Goal: Transaction & Acquisition: Book appointment/travel/reservation

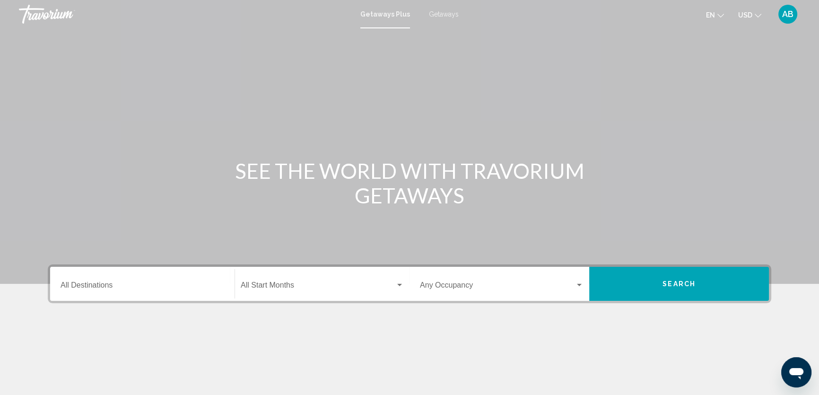
click at [156, 126] on div "Main content" at bounding box center [409, 142] width 819 height 284
click at [128, 284] on input "Destination All Destinations" at bounding box center [143, 287] width 164 height 9
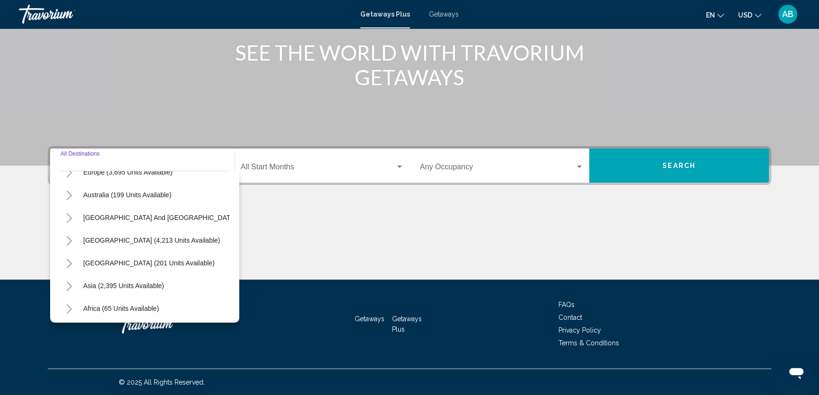
scroll to position [159, 0]
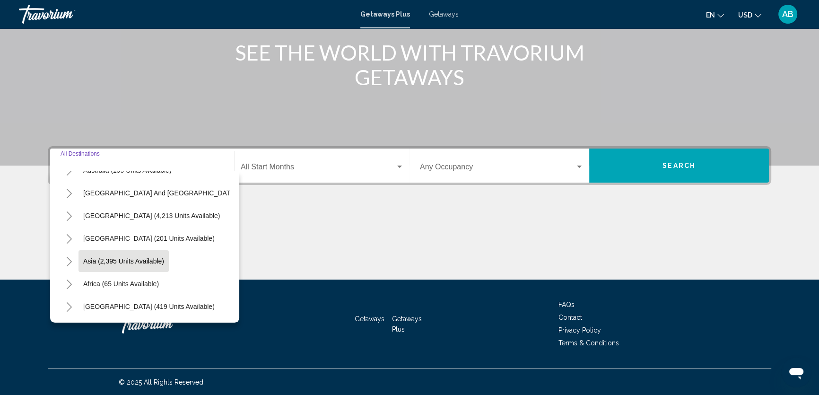
click at [111, 257] on span "Asia (2,395 units available)" at bounding box center [123, 261] width 81 height 8
type input "**********"
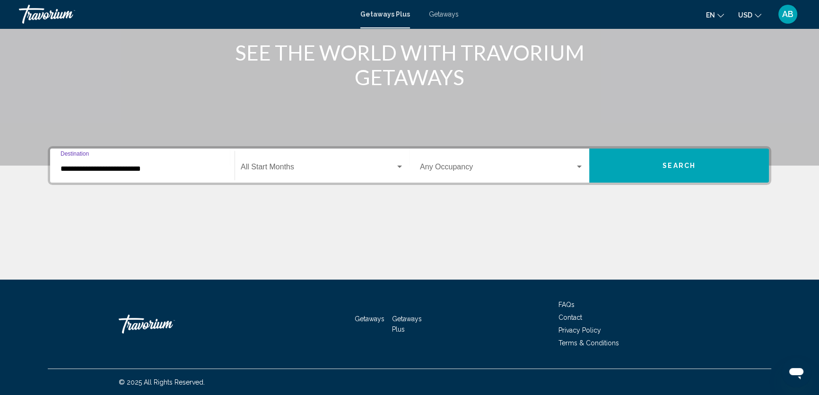
click at [301, 165] on span "Search widget" at bounding box center [318, 169] width 155 height 9
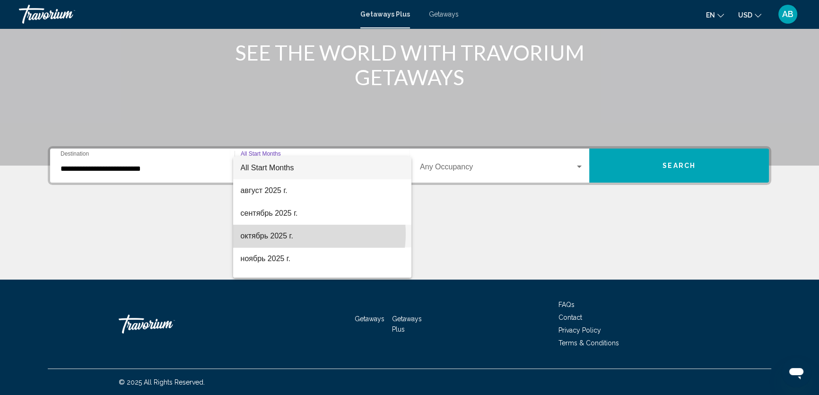
click at [288, 234] on span "октябрь 2025 г." at bounding box center [322, 236] width 163 height 23
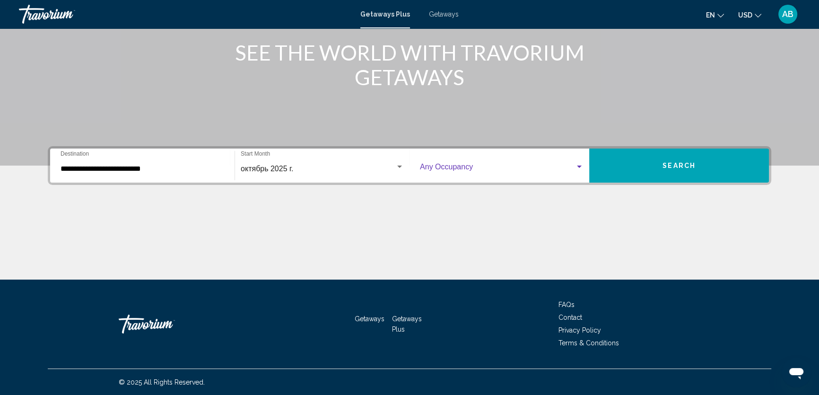
click at [482, 166] on span "Search widget" at bounding box center [497, 169] width 155 height 9
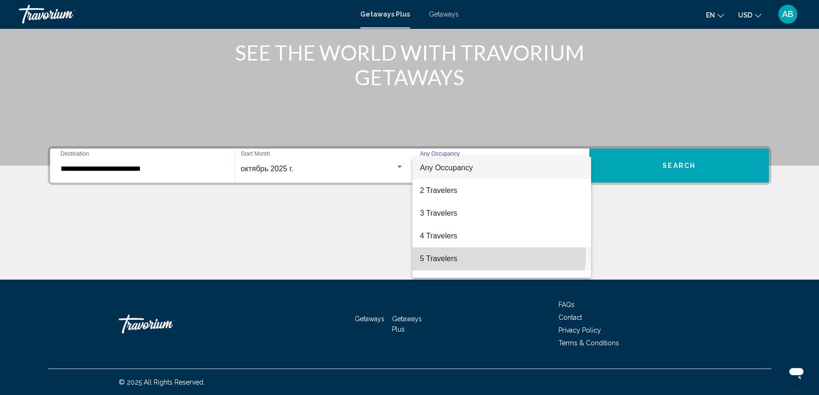
click at [477, 254] on span "5 Travelers" at bounding box center [502, 258] width 164 height 23
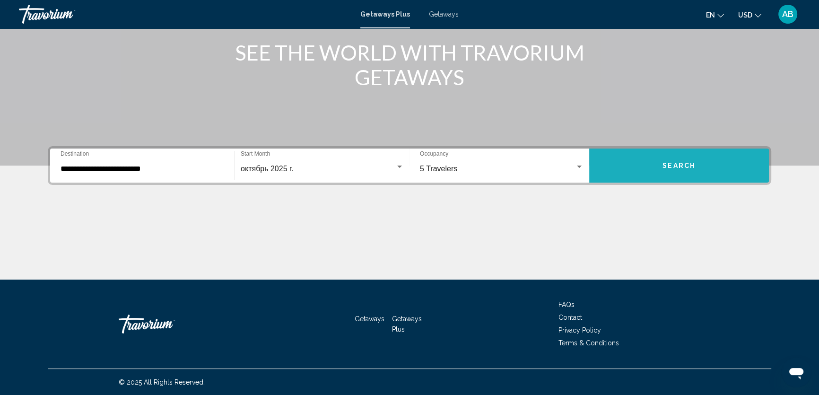
click at [657, 166] on button "Search" at bounding box center [679, 166] width 180 height 34
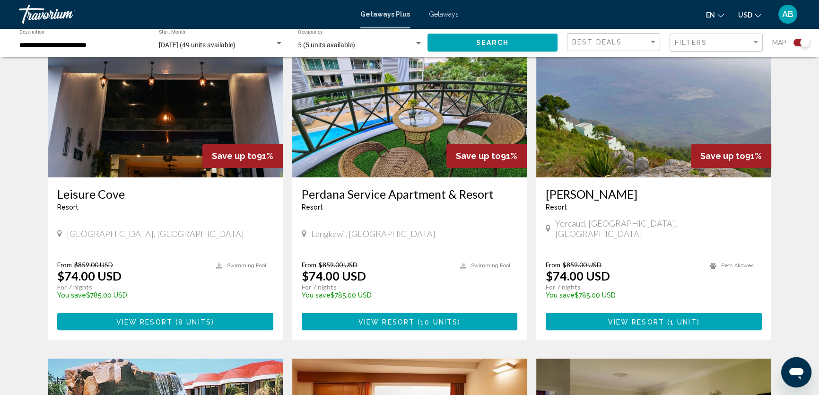
scroll to position [387, 0]
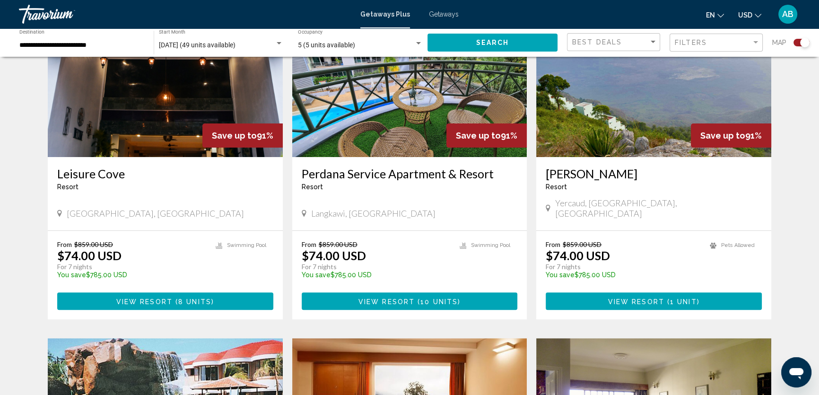
click at [444, 139] on img "Main content" at bounding box center [409, 81] width 235 height 151
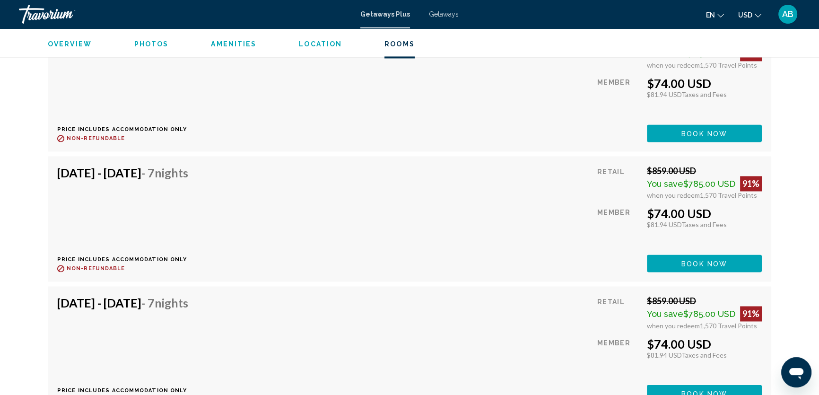
scroll to position [1934, 0]
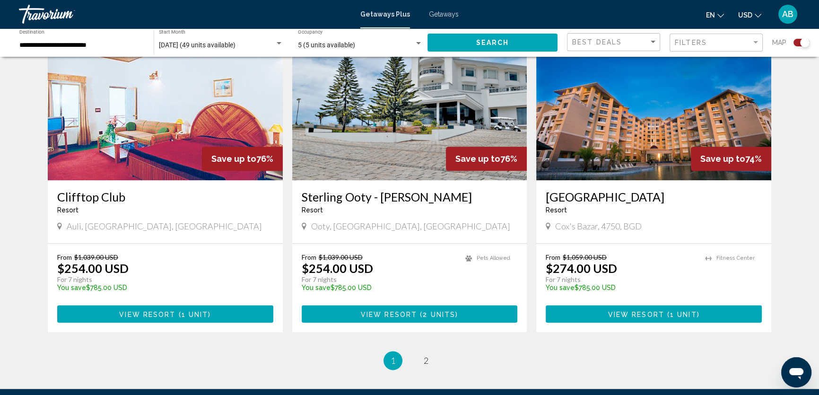
scroll to position [1376, 0]
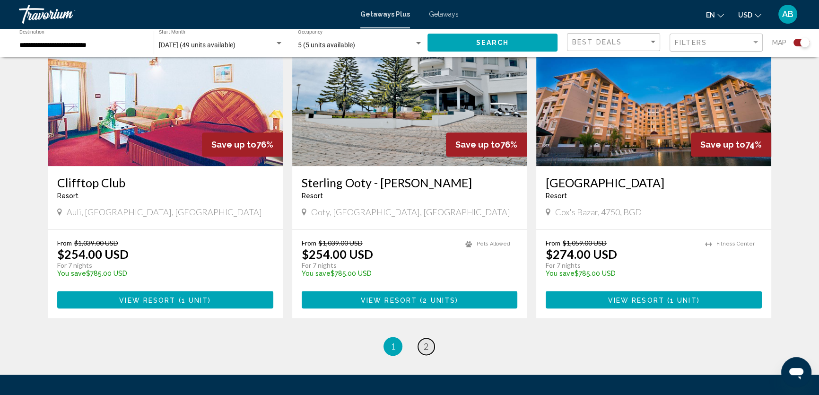
click at [425, 341] on span "2" at bounding box center [426, 346] width 5 height 10
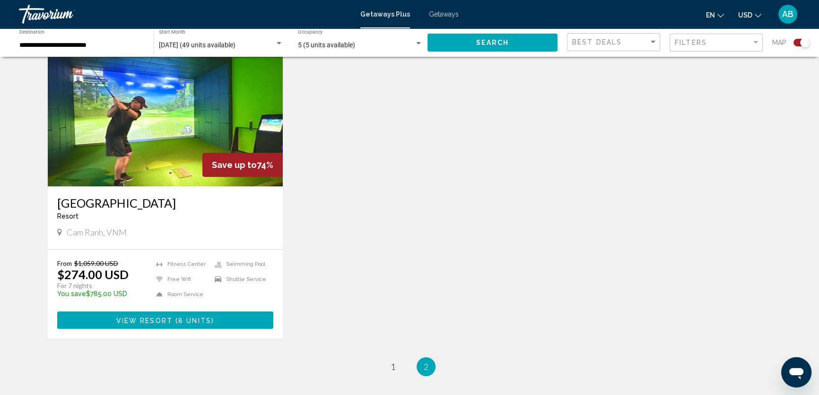
scroll to position [344, 0]
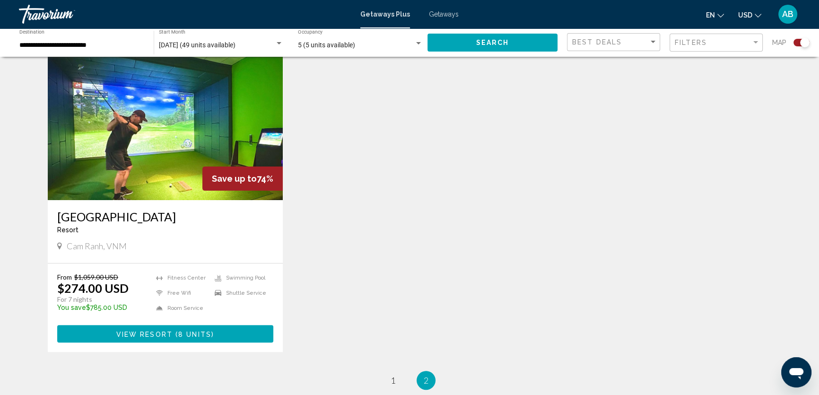
click at [164, 157] on img "Main content" at bounding box center [165, 124] width 235 height 151
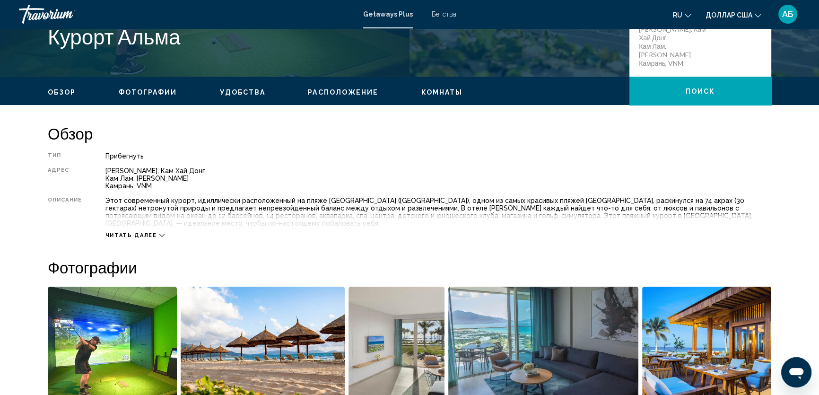
scroll to position [251, 0]
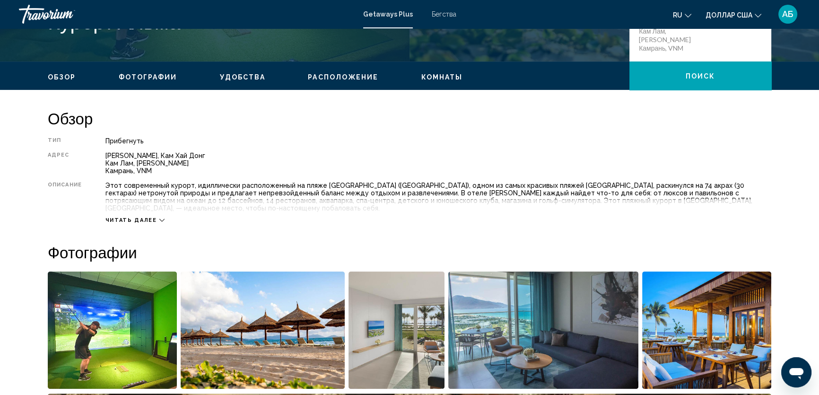
click at [443, 189] on font "Этот современный курорт, идиллически расположенный на пляже [GEOGRAPHIC_DATA] (…" at bounding box center [428, 197] width 647 height 30
click at [153, 217] on font "Читать далее" at bounding box center [131, 220] width 52 height 6
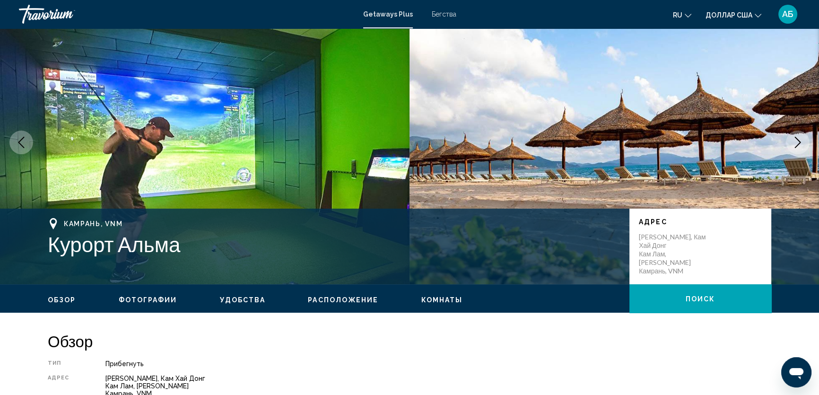
scroll to position [43, 0]
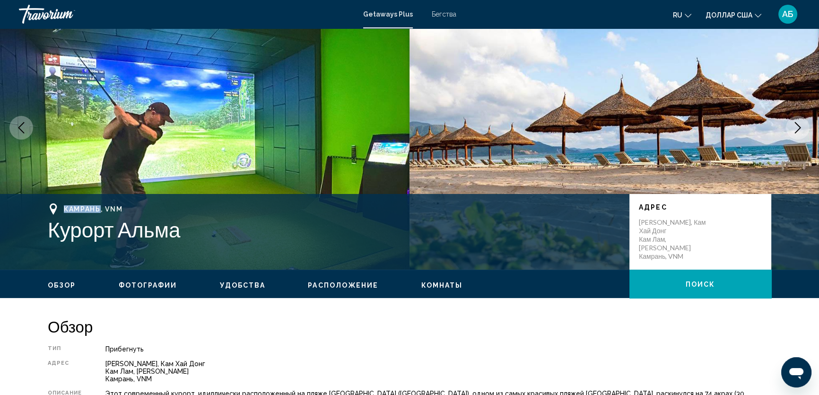
drag, startPoint x: 64, startPoint y: 208, endPoint x: 102, endPoint y: 208, distance: 38.3
click at [102, 208] on font "Камрань, VNM" at bounding box center [93, 209] width 59 height 8
copy font "Камрань"
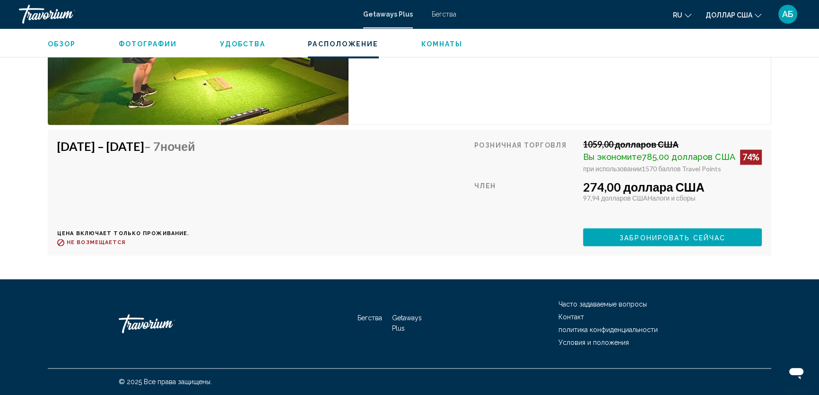
scroll to position [1775, 0]
